Goal: Task Accomplishment & Management: Use online tool/utility

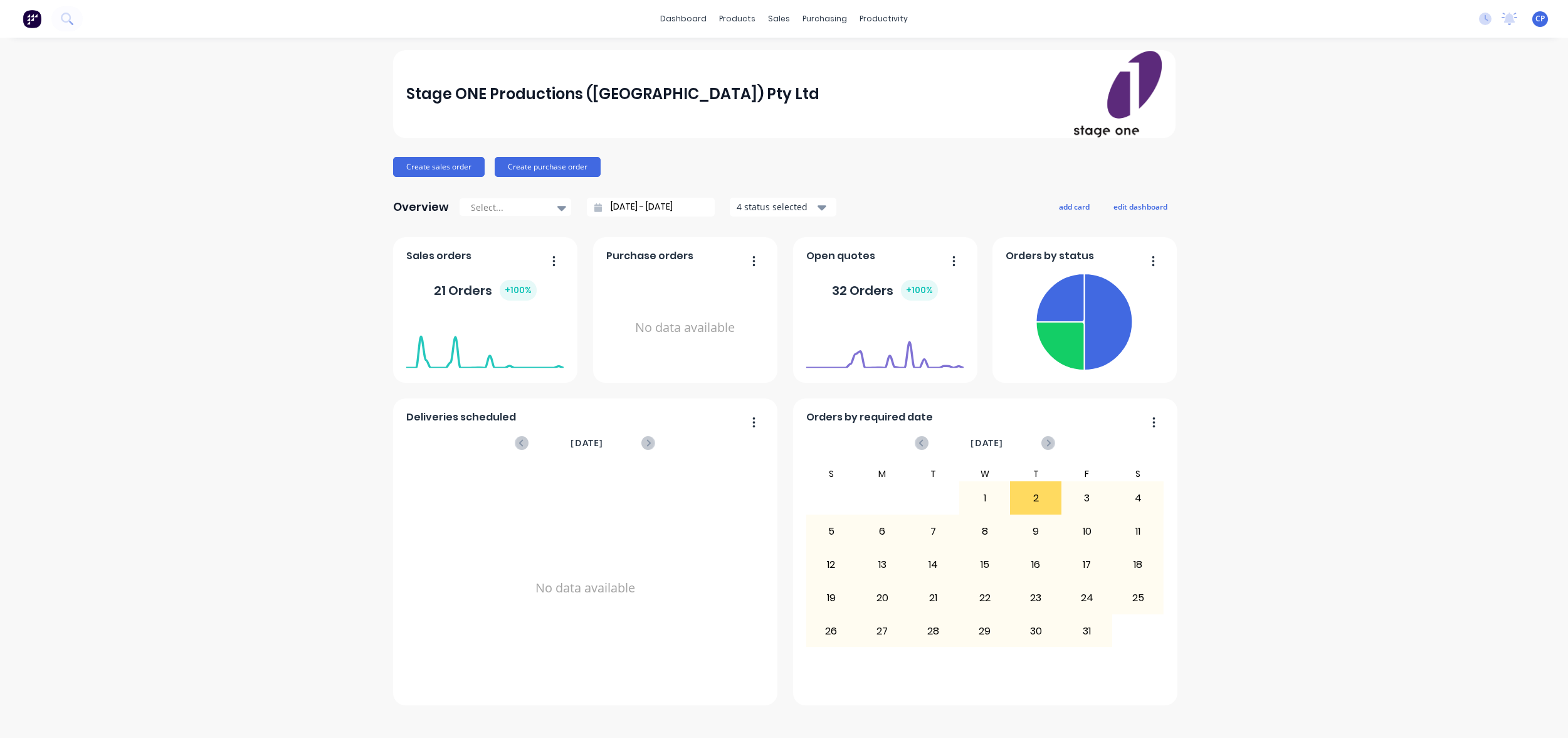
click at [1370, 136] on div "Stage ONE Productions ([GEOGRAPHIC_DATA]) Pty Ltd Create sales order Create pur…" at bounding box center [784, 387] width 1568 height 675
click at [902, 61] on div "Workflow" at bounding box center [905, 59] width 38 height 11
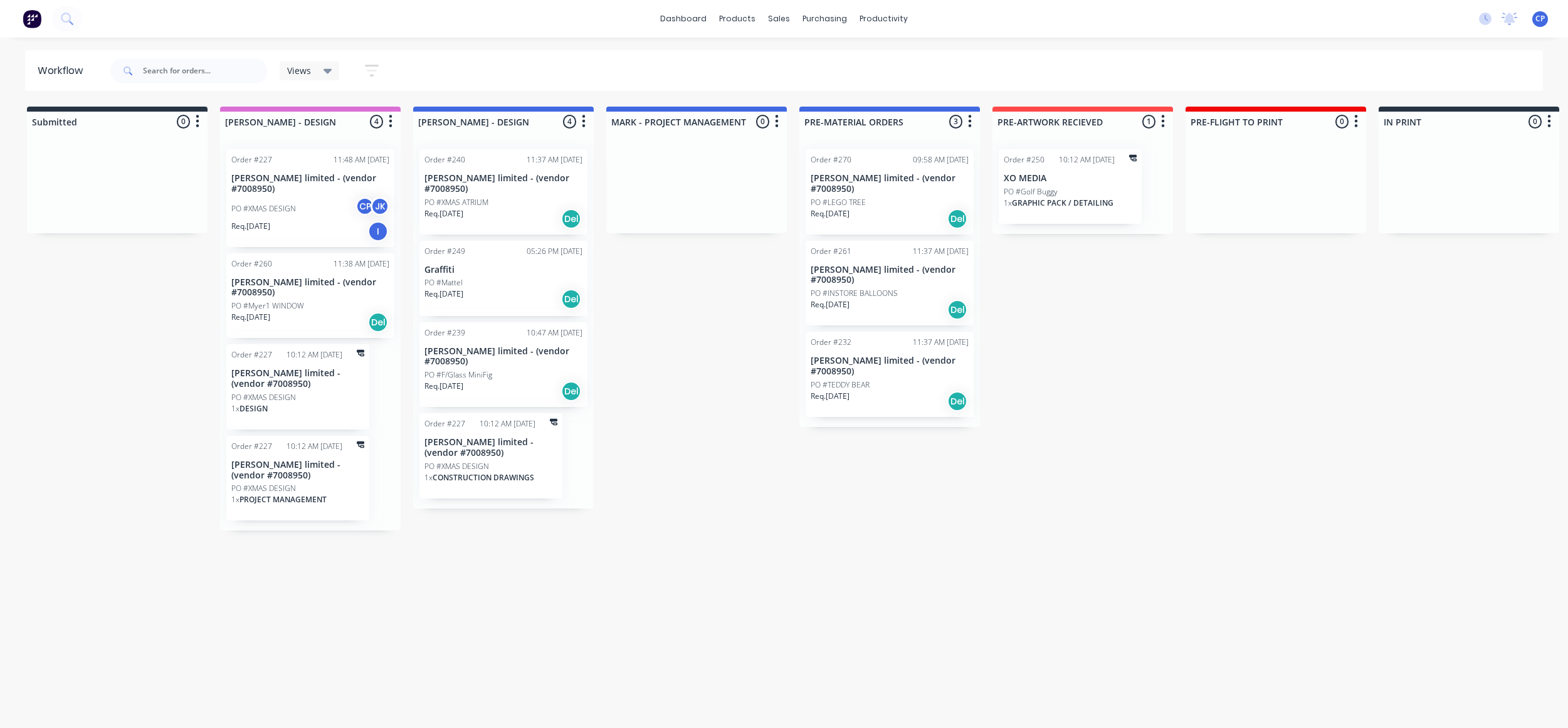
drag, startPoint x: 1478, startPoint y: 508, endPoint x: 1358, endPoint y: 520, distance: 120.6
click at [1358, 520] on div "Workflow Views Save new view None (Default) edit Show/Hide statuses Show line i…" at bounding box center [784, 376] width 1568 height 653
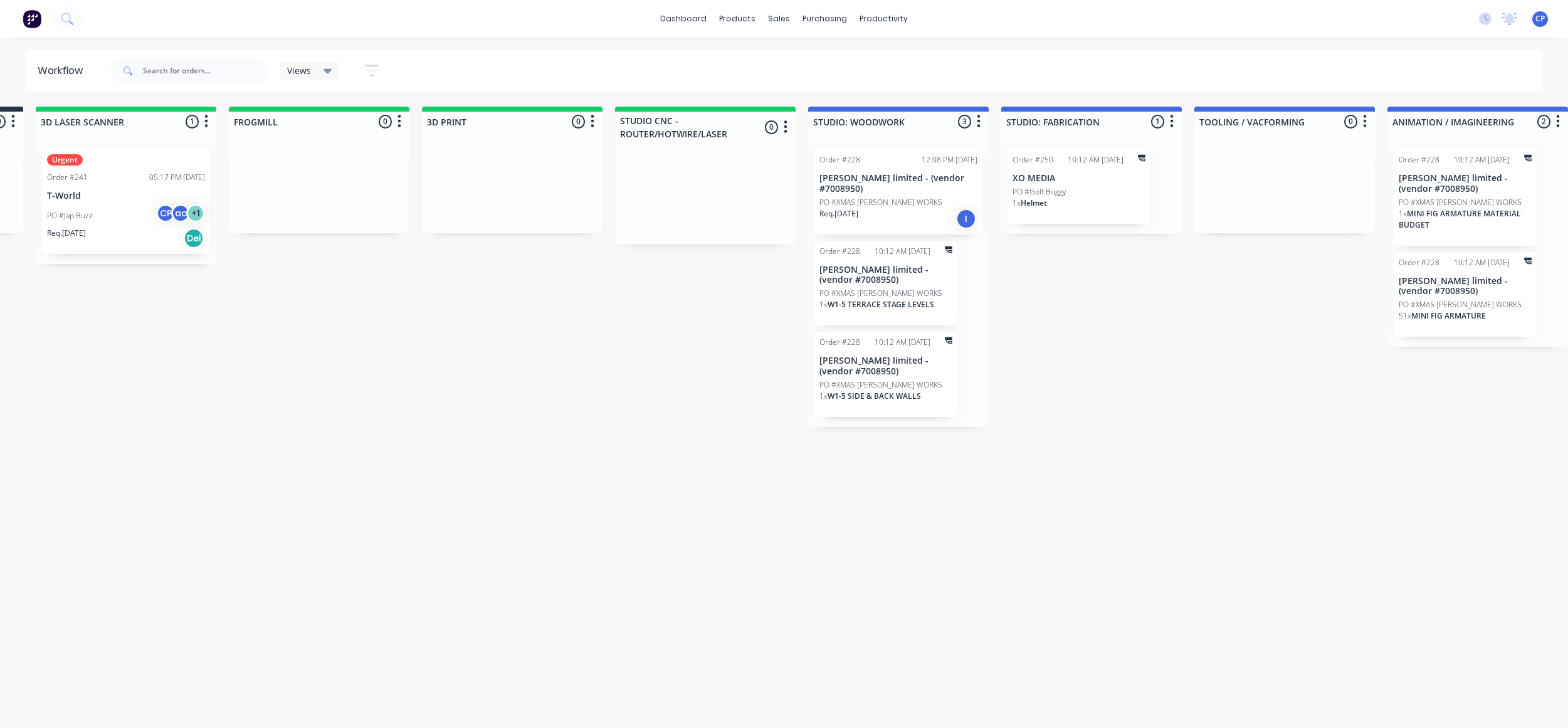
scroll to position [0, 1537]
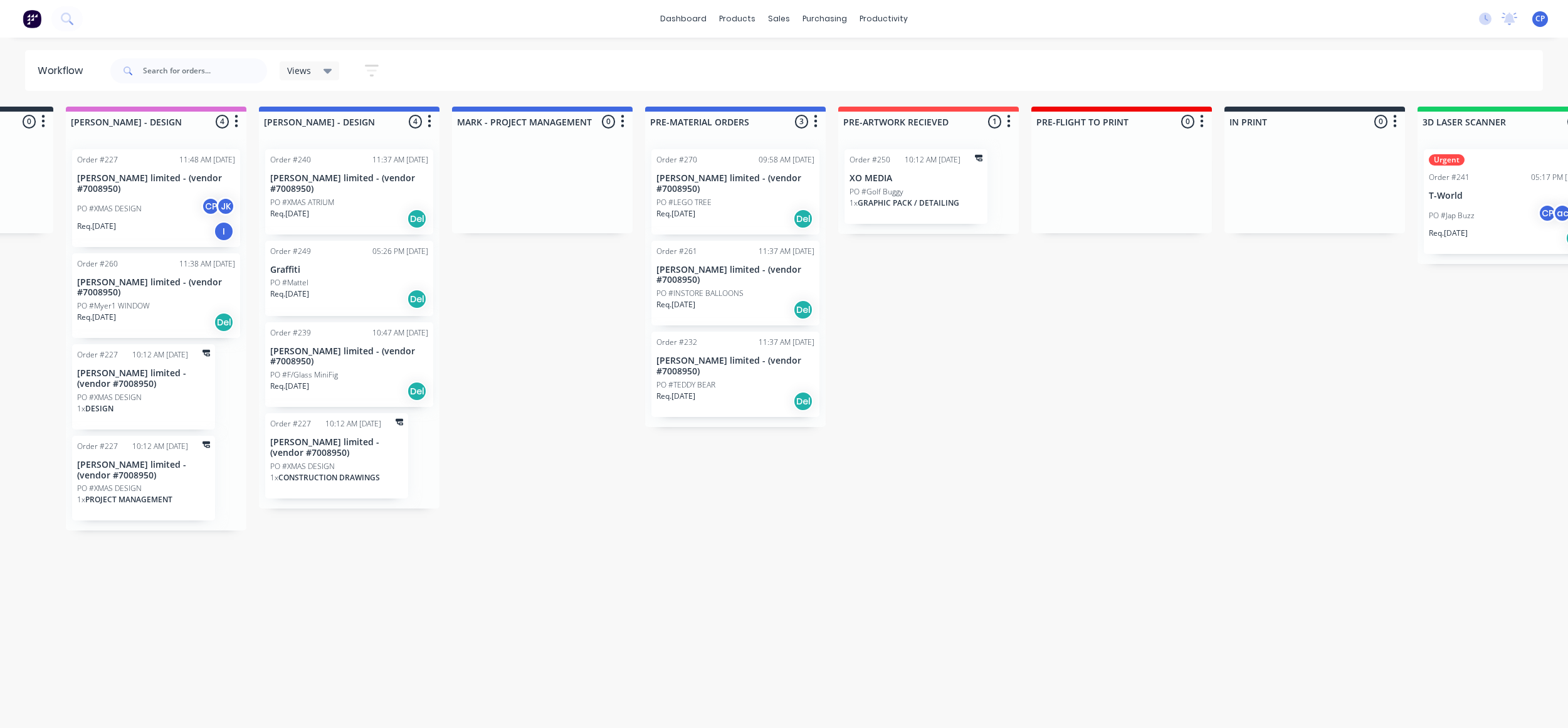
scroll to position [0, 0]
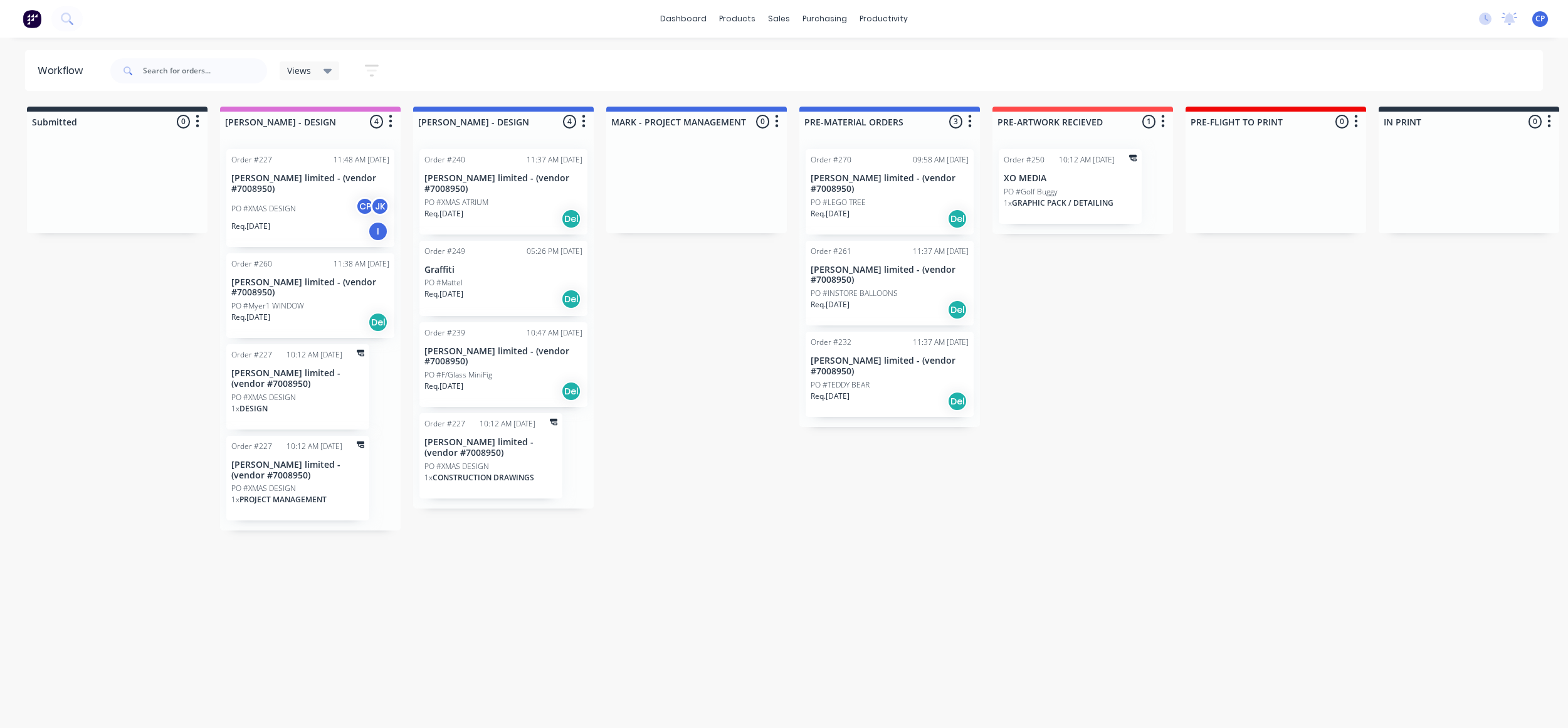
click at [568, 537] on div "Workflow Views Save new view None (Default) edit Show/Hide statuses Show line i…" at bounding box center [784, 376] width 1568 height 653
click at [890, 573] on div "Workflow Views Save new view None (Default) edit Show/Hide statuses Show line i…" at bounding box center [784, 376] width 1568 height 653
click at [492, 369] on div "PO #F/Glass MiniFig" at bounding box center [503, 374] width 158 height 11
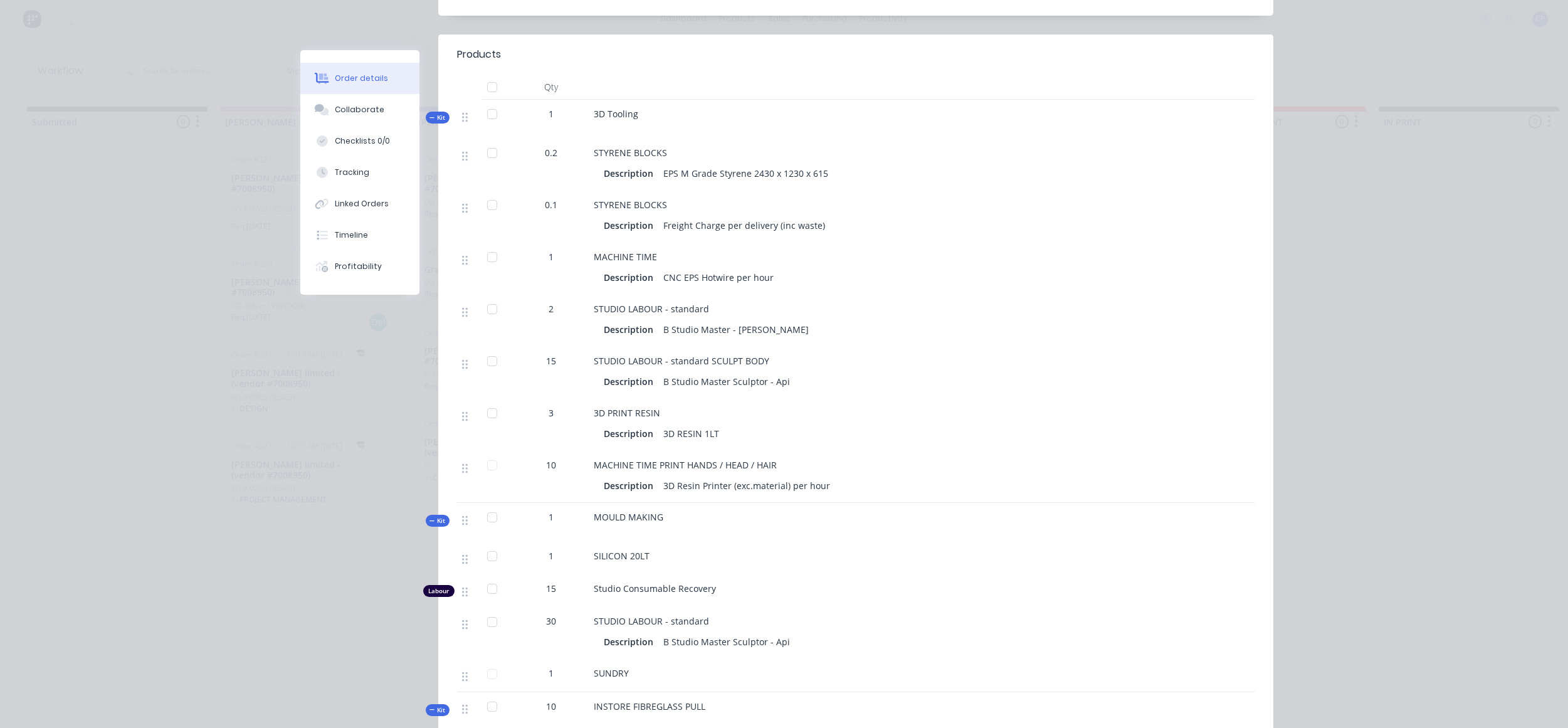
scroll to position [285, 0]
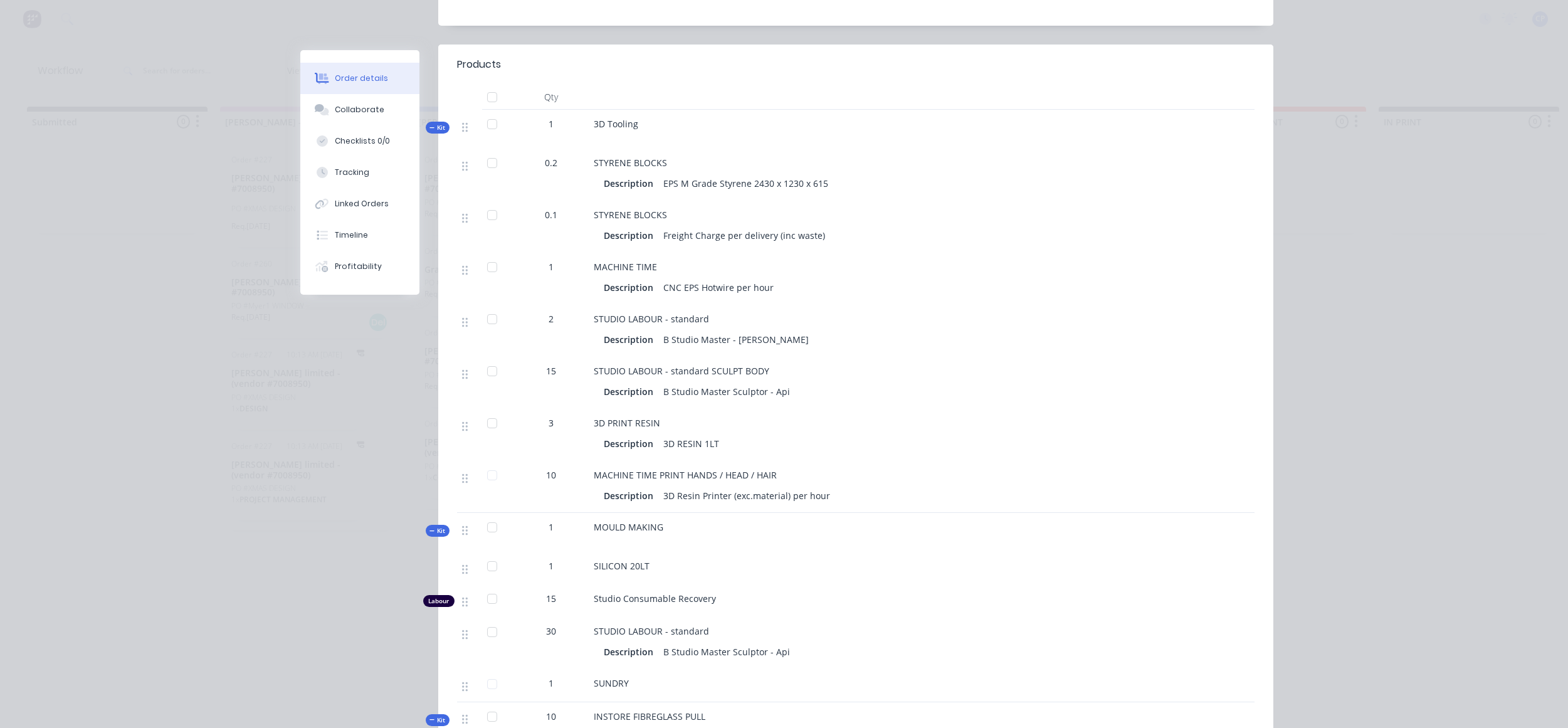
click at [767, 208] on div "STYRENE BLOCKS Description Freight Charge per delivery (inc waste)" at bounding box center [840, 227] width 502 height 52
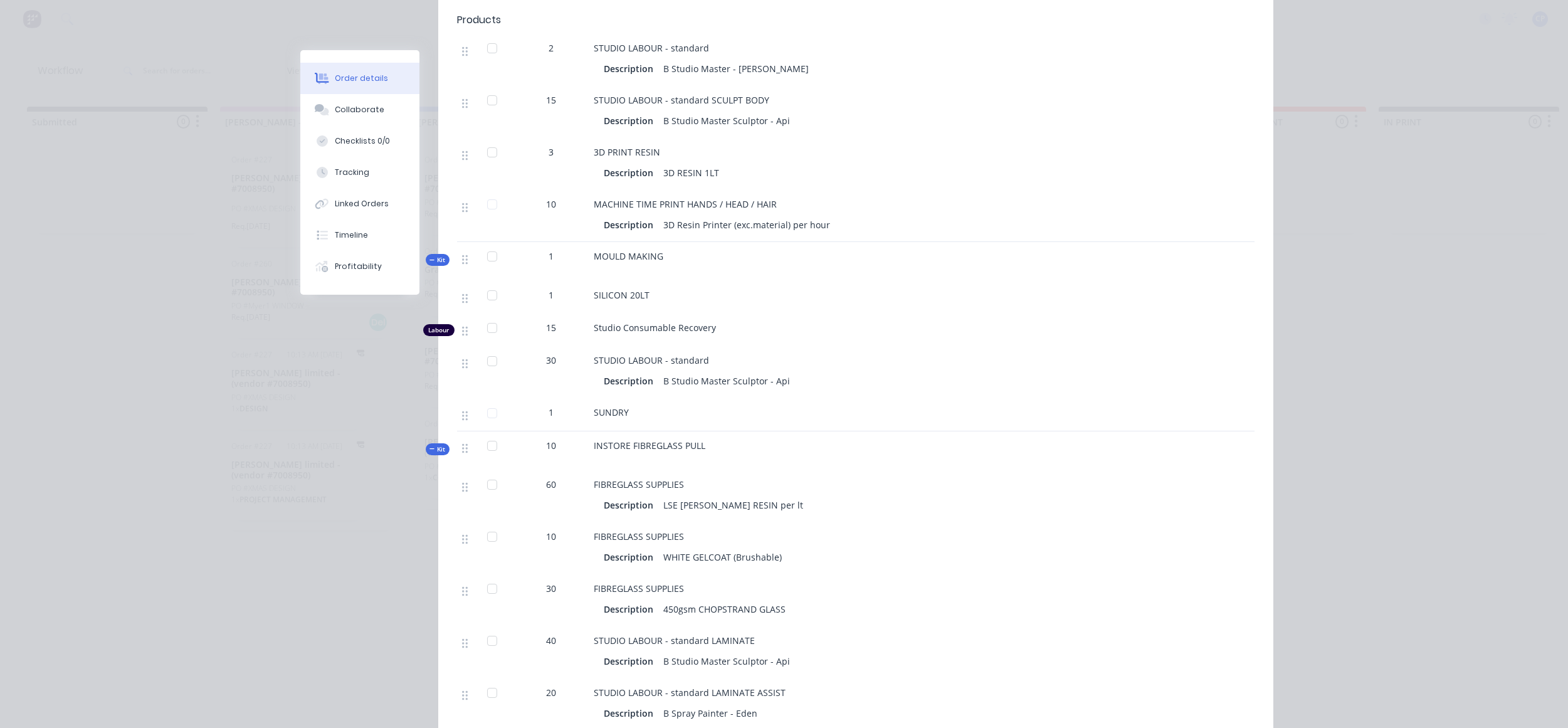
scroll to position [556, 0]
